Goal: Information Seeking & Learning: Learn about a topic

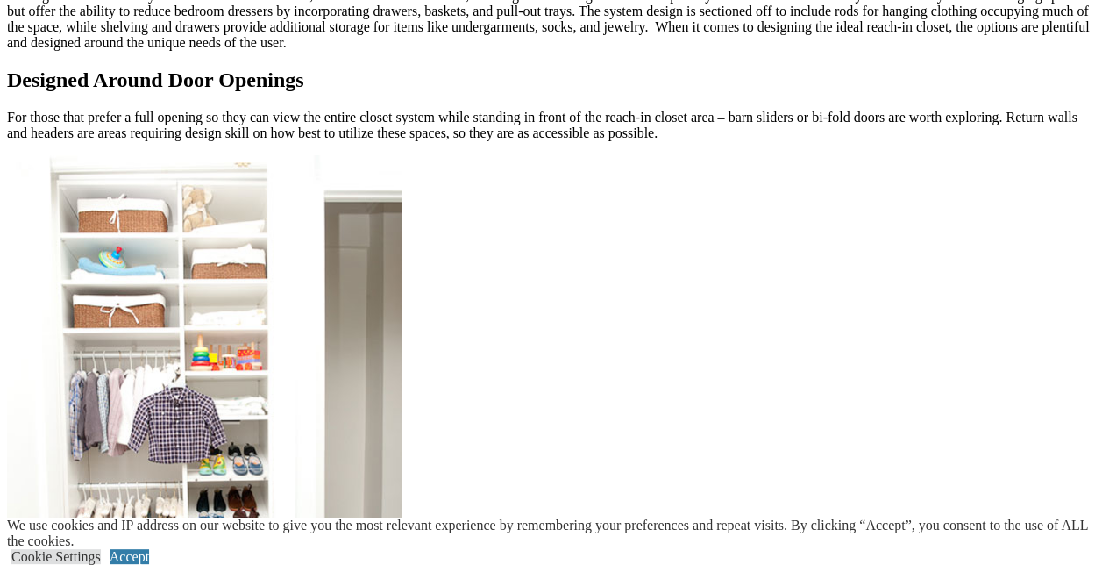
scroll to position [1753, 0]
